Goal: Download file/media

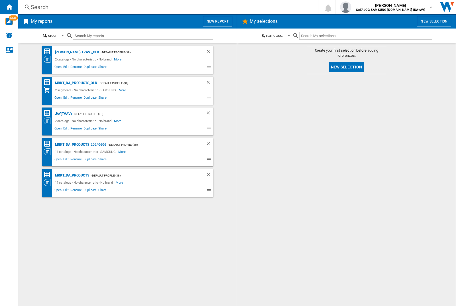
click at [72, 175] on div "MRKT_DA_PRODUCTS" at bounding box center [72, 175] width 36 height 7
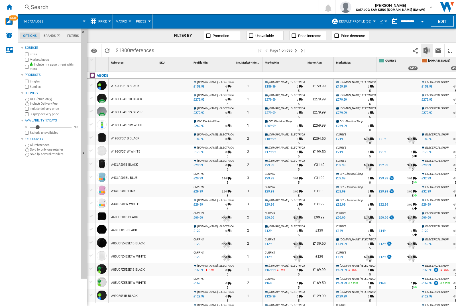
click at [427, 50] on img "Download in Excel" at bounding box center [427, 50] width 7 height 7
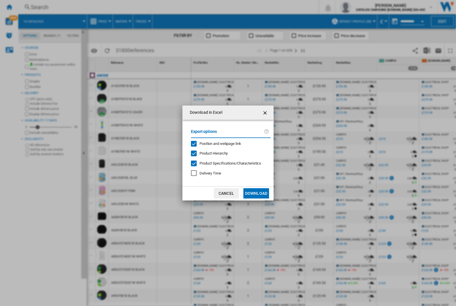
click at [216, 143] on span "Position and webpage link" at bounding box center [221, 143] width 42 height 4
click at [256, 193] on button "Download" at bounding box center [257, 193] width 26 height 10
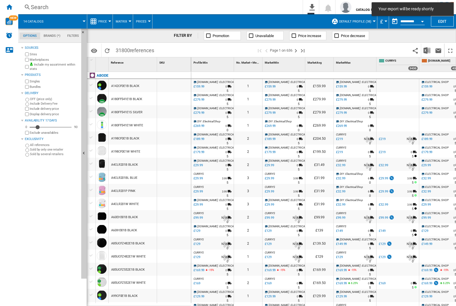
click at [176, 84] on div at bounding box center [174, 85] width 34 height 13
